Goal: Task Accomplishment & Management: Use online tool/utility

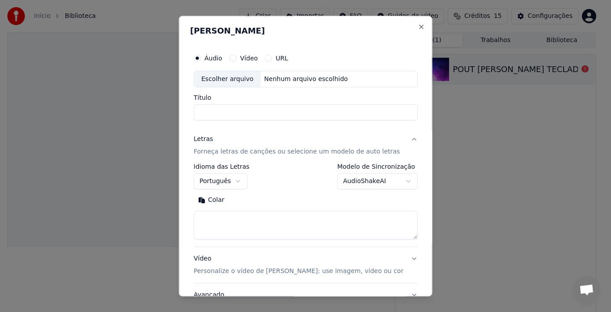
select select "**"
click at [252, 80] on div "Escolher arquivo" at bounding box center [227, 79] width 67 height 16
type input "**********"
click at [219, 220] on textarea at bounding box center [306, 225] width 224 height 29
paste textarea "**********"
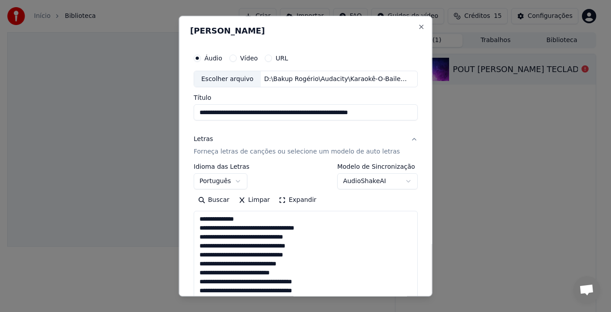
scroll to position [985, 0]
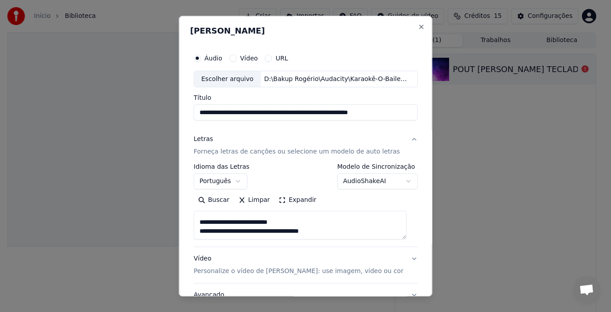
click at [229, 223] on textarea at bounding box center [300, 225] width 213 height 29
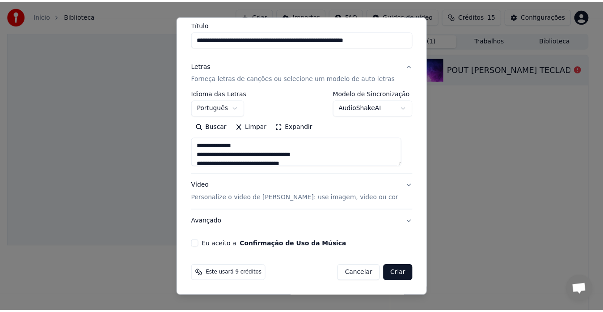
scroll to position [89, 0]
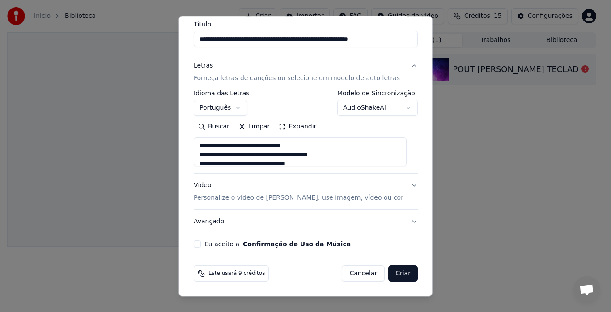
type textarea "**********"
click at [392, 274] on button "Criar" at bounding box center [403, 274] width 30 height 16
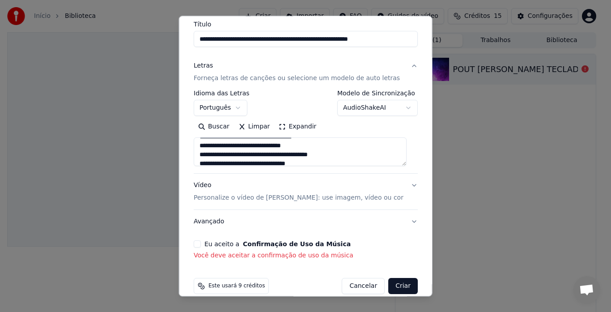
click at [196, 241] on button "Eu aceito a Confirmação de Uso da Música" at bounding box center [197, 243] width 7 height 7
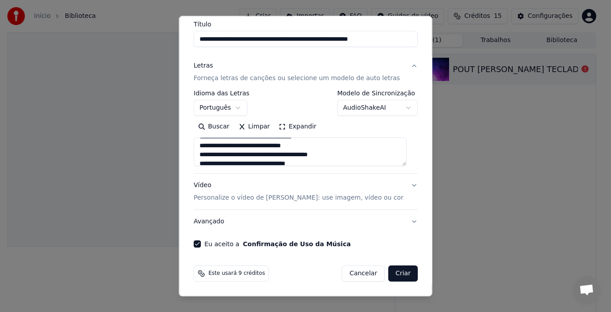
click at [395, 275] on button "Criar" at bounding box center [403, 274] width 30 height 16
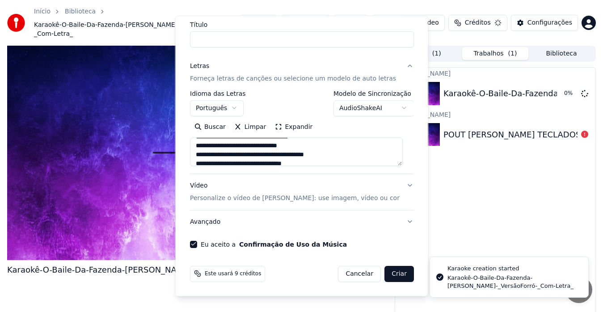
scroll to position [0, 0]
select select
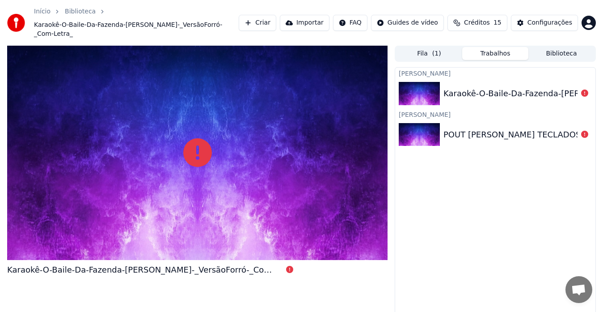
click at [500, 87] on div "Karaokê-O-Baile-Da-Fazenda-[PERSON_NAME]-_VersãoForró-_Com-Letra_" at bounding box center [589, 93] width 292 height 13
click at [549, 18] on div "Configurações" at bounding box center [549, 22] width 45 height 9
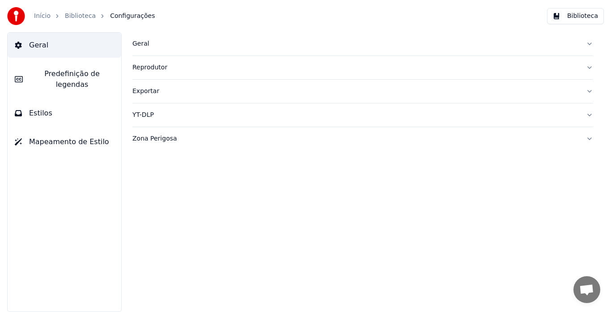
click at [33, 108] on span "Estilos" at bounding box center [40, 113] width 23 height 11
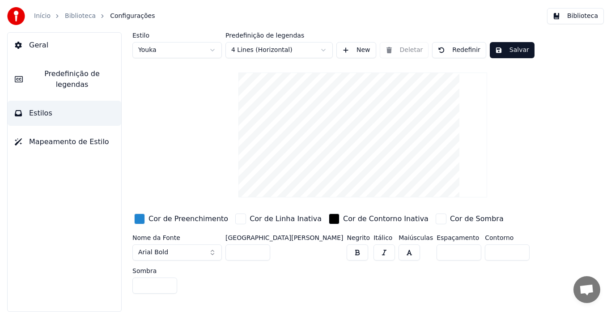
click at [36, 45] on span "Geral" at bounding box center [38, 45] width 19 height 11
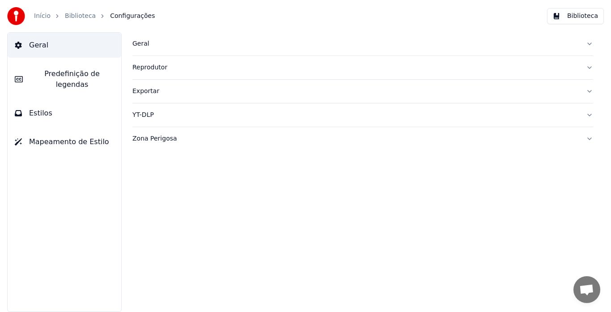
click at [137, 68] on div "Reprodutor" at bounding box center [355, 67] width 446 height 9
click at [150, 173] on div "Exportar" at bounding box center [355, 171] width 446 height 9
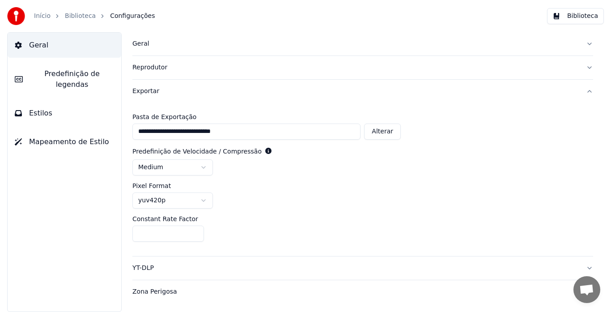
click at [21, 42] on icon at bounding box center [18, 45] width 7 height 7
click at [39, 17] on link "Início" at bounding box center [42, 16] width 17 height 9
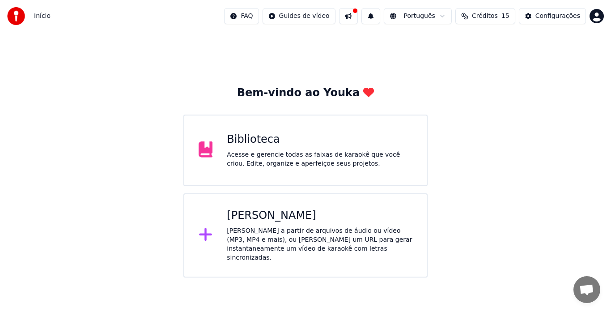
click at [277, 143] on div "Biblioteca" at bounding box center [319, 139] width 185 height 14
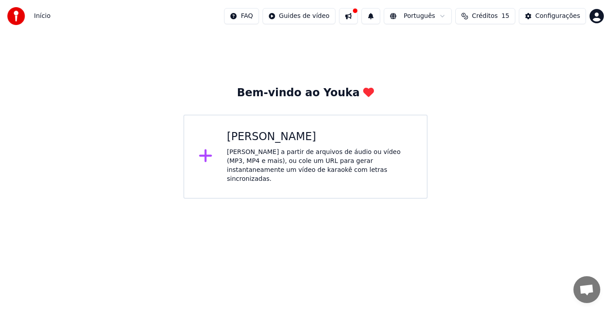
click at [293, 141] on div "[PERSON_NAME]" at bounding box center [319, 137] width 185 height 14
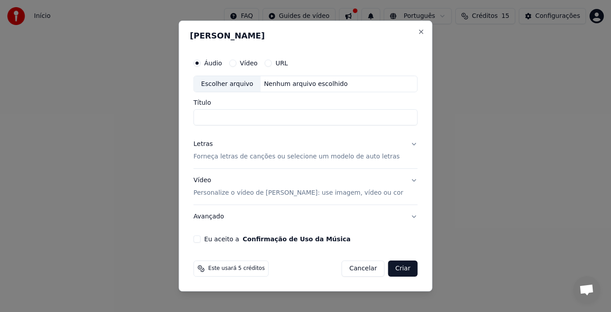
click at [227, 115] on input "Título" at bounding box center [306, 118] width 224 height 16
click at [201, 237] on button "Eu aceito a Confirmação de Uso da Música" at bounding box center [197, 238] width 7 height 7
click at [228, 116] on input "Título" at bounding box center [306, 118] width 224 height 16
click at [233, 177] on div "Vídeo Personalize o vídeo de karaokê: use imagem, vídeo ou cor" at bounding box center [299, 186] width 210 height 21
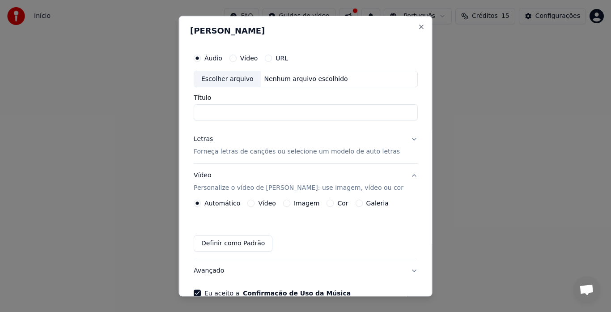
click at [223, 145] on div "Letras Forneça letras de canções ou selecione um modelo de auto letras" at bounding box center [297, 145] width 206 height 21
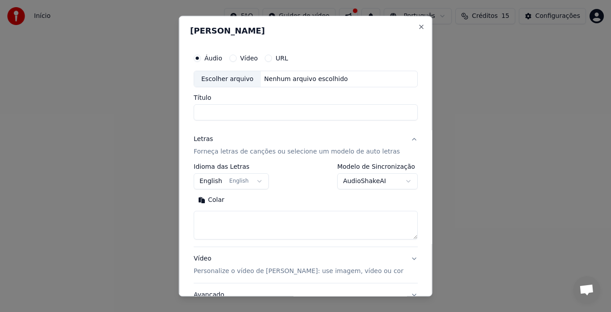
click at [256, 181] on body "**********" at bounding box center [305, 99] width 611 height 198
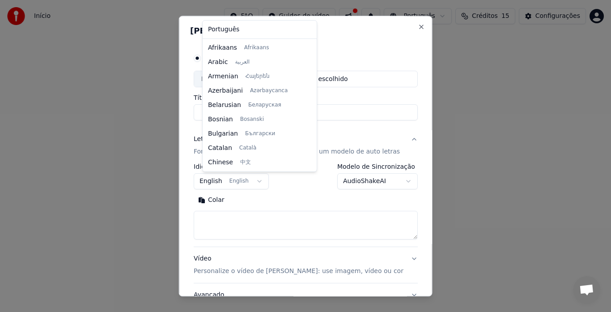
scroll to position [72, 0]
select select "**"
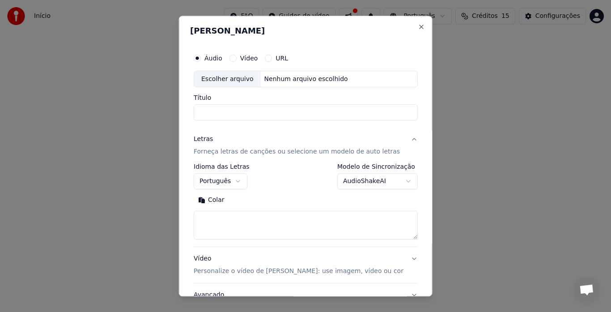
click at [236, 217] on textarea at bounding box center [306, 225] width 224 height 29
paste textarea "**********"
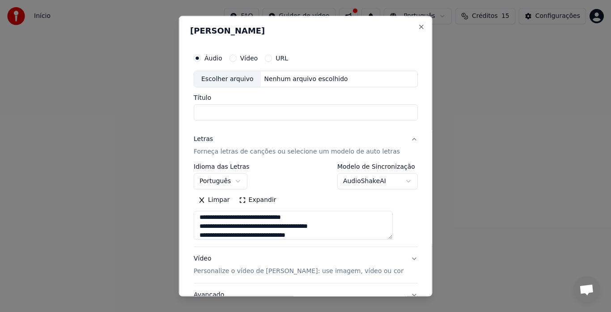
scroll to position [0, 0]
type textarea "**********"
click at [241, 78] on div "Escolher arquivo" at bounding box center [227, 79] width 67 height 16
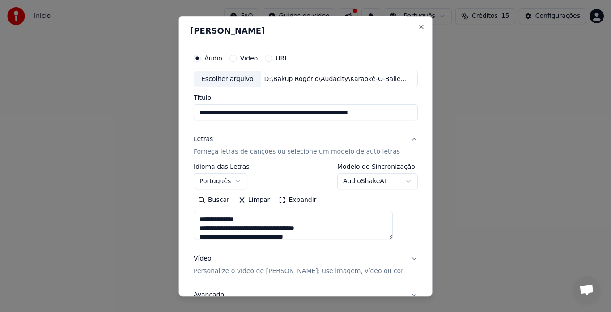
type input "**********"
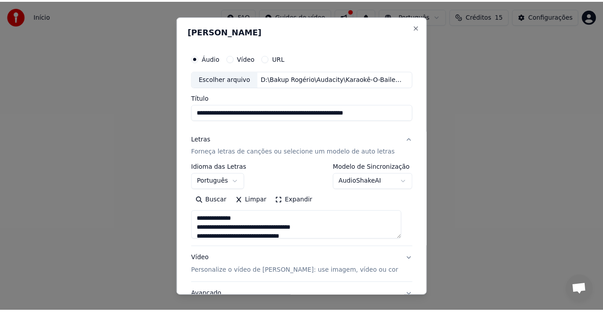
scroll to position [73, 0]
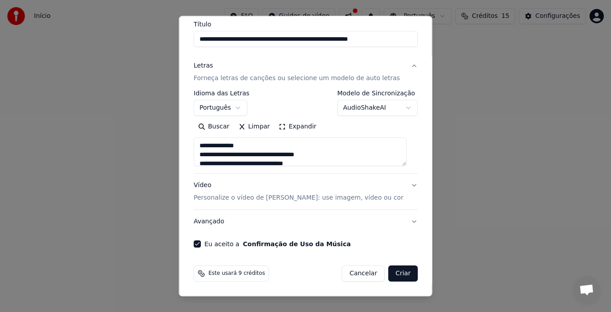
click at [393, 273] on button "Criar" at bounding box center [403, 274] width 30 height 16
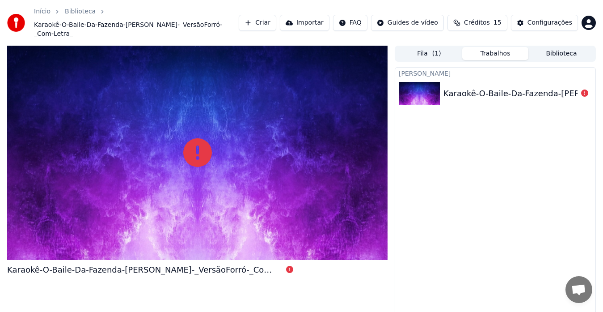
click at [472, 87] on div "Karaokê-O-Baile-Da-Fazenda-[PERSON_NAME]-_VersãoForró-_Com-Letra_" at bounding box center [589, 93] width 292 height 13
click at [435, 49] on span "( 1 )" at bounding box center [436, 53] width 9 height 9
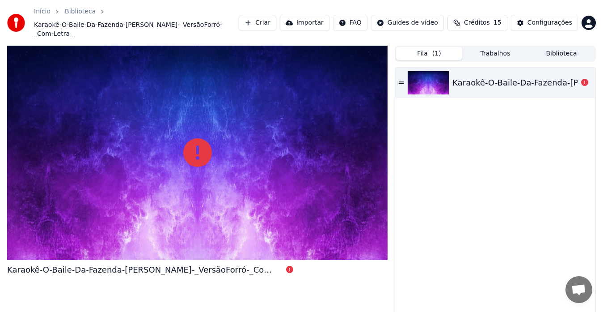
click at [406, 73] on div "Karaokê-O-Baile-Da-Fazenda-[PERSON_NAME]-_VersãoForró-_Com-Letra_" at bounding box center [495, 82] width 200 height 30
click at [427, 73] on img at bounding box center [428, 82] width 41 height 23
click at [402, 80] on icon at bounding box center [401, 83] width 5 height 6
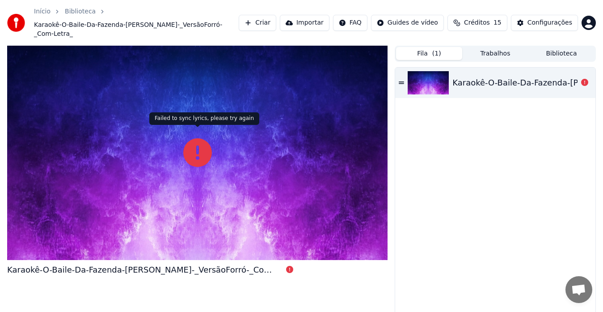
click at [193, 140] on icon at bounding box center [197, 152] width 29 height 29
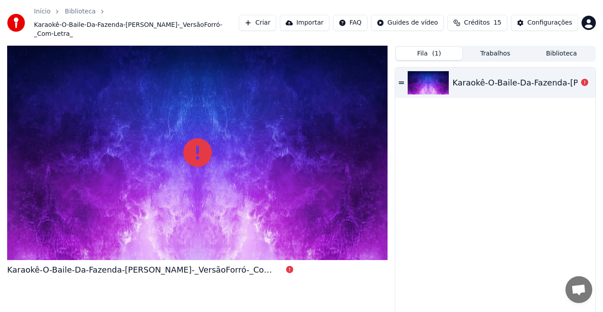
click at [316, 18] on button "Importar" at bounding box center [305, 23] width 50 height 16
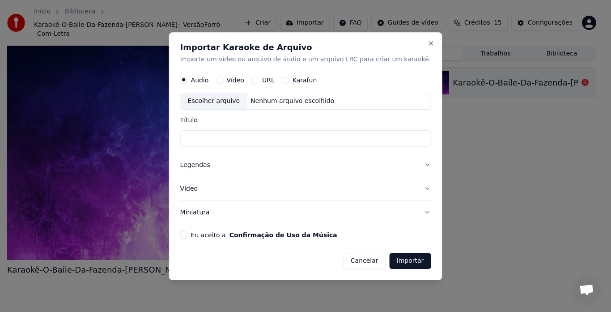
click at [223, 79] on button "Vídeo" at bounding box center [218, 79] width 7 height 7
click at [231, 100] on div "Escolher arquivo" at bounding box center [214, 101] width 67 height 16
click at [427, 42] on button "Close" at bounding box center [430, 43] width 7 height 7
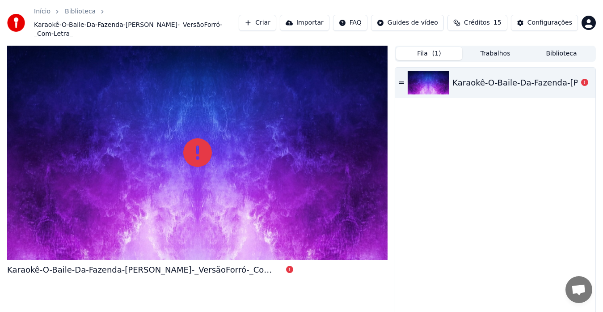
click at [555, 47] on button "Biblioteca" at bounding box center [561, 53] width 66 height 13
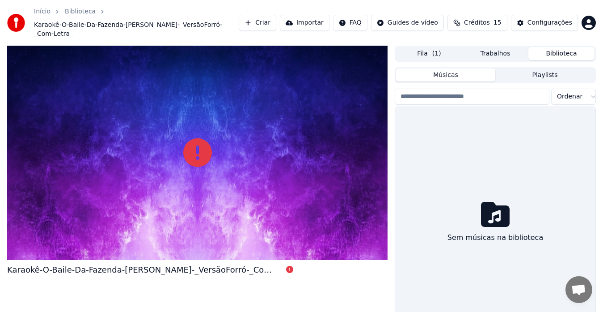
click at [455, 133] on div "Sem músicas na biblioteca" at bounding box center [495, 223] width 200 height 233
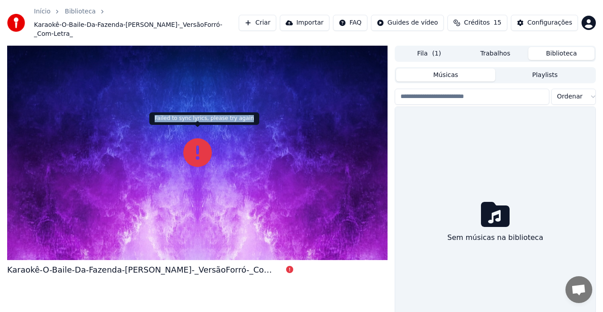
drag, startPoint x: 155, startPoint y: 117, endPoint x: 239, endPoint y: 118, distance: 84.5
click at [239, 118] on div "Failed to sync lyrics, please try again Failed to sync lyrics, please try again" at bounding box center [204, 118] width 110 height 13
copy div "Failed to sync lyrics, please try again"
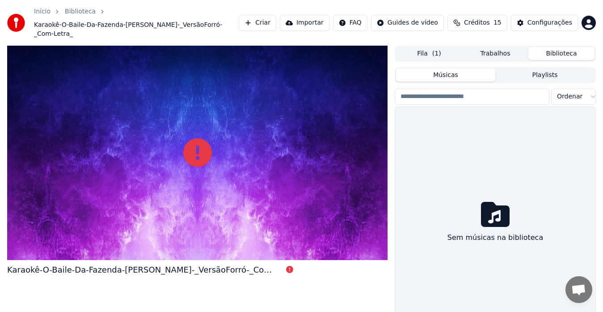
click at [200, 230] on div at bounding box center [197, 153] width 380 height 214
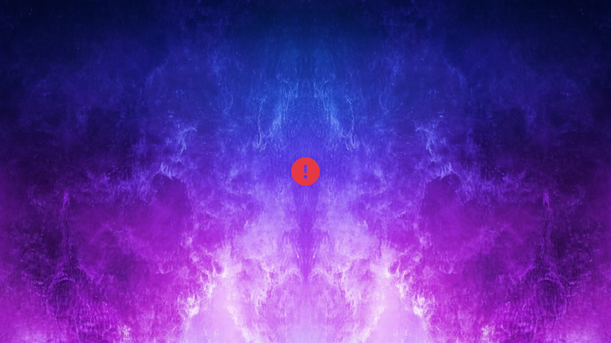
click at [191, 271] on div "Karaokê-O-Baile-Da-Fazenda-[PERSON_NAME]-_VersãoForró-_Com-Letra_" at bounding box center [201, 205] width 388 height 318
click at [310, 172] on icon at bounding box center [305, 171] width 29 height 29
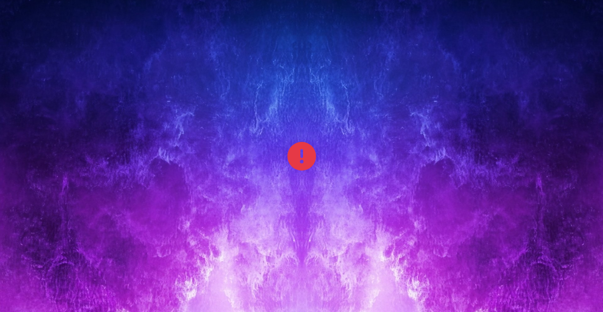
click at [424, 17] on html "Início Biblioteca Karaokê-O-Baile-Da-Fazenda-Roberto-Carlos-_VersãoForró-_Com-L…" at bounding box center [301, 156] width 603 height 312
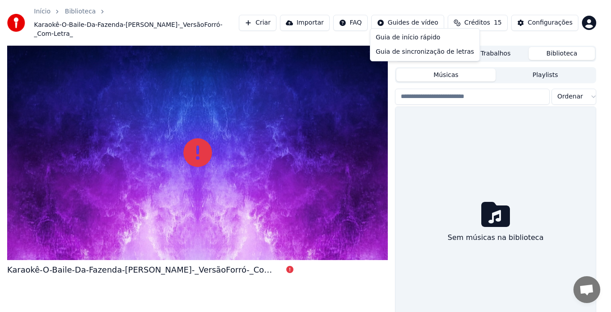
click at [365, 20] on html "Início Biblioteca Karaokê-O-Baile-Da-Fazenda-Roberto-Carlos-_VersãoForró-_Com-L…" at bounding box center [305, 156] width 611 height 312
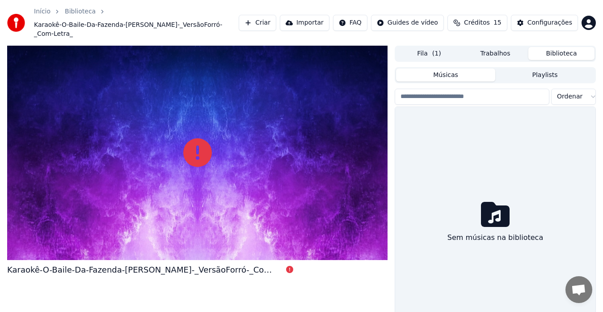
click at [412, 228] on div "Sem músicas na biblioteca" at bounding box center [495, 223] width 200 height 233
